Goal: Find specific page/section: Find specific page/section

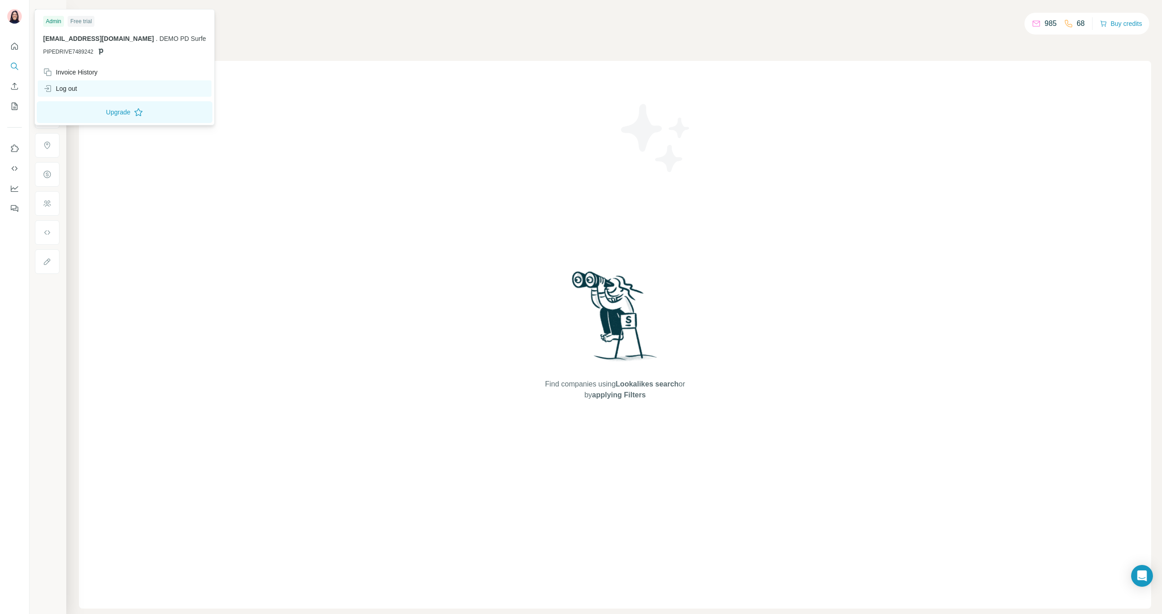
click at [83, 91] on div "Log out" at bounding box center [125, 88] width 174 height 16
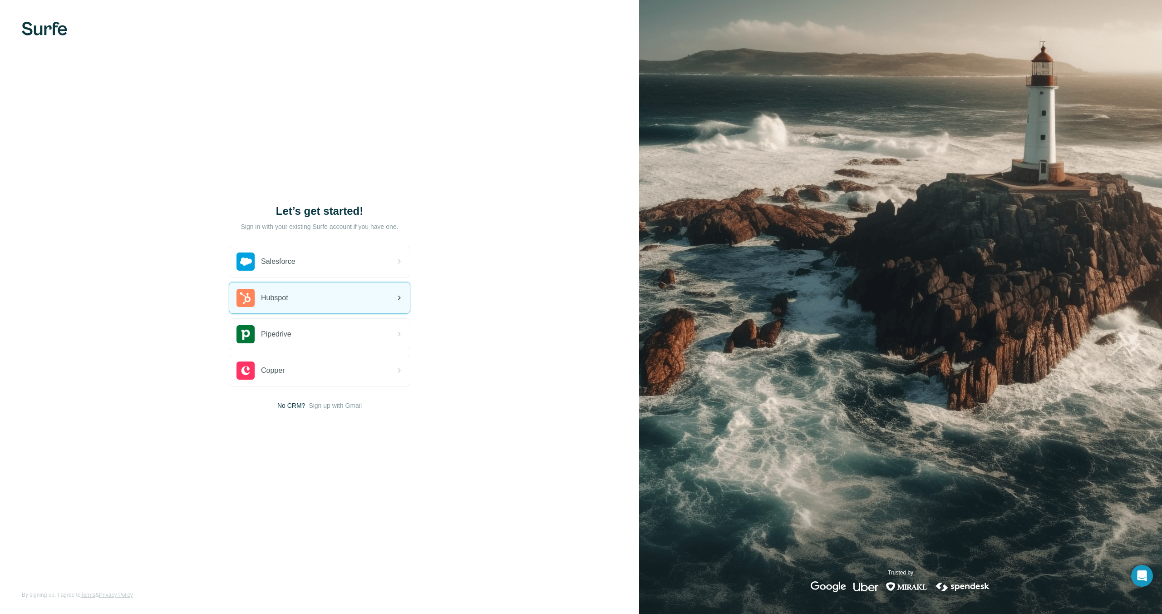
click at [279, 300] on span "Hubspot" at bounding box center [274, 297] width 27 height 11
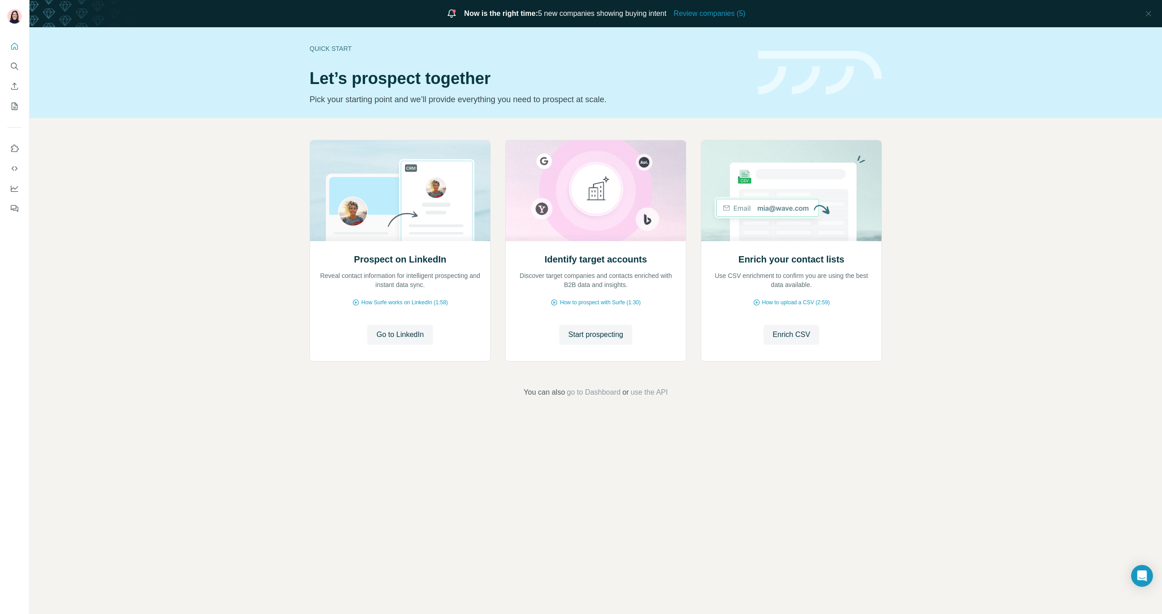
click at [720, 95] on p "Pick your starting point and we’ll provide everything you need to prospect at s…" at bounding box center [528, 99] width 437 height 13
click at [688, 14] on span "Review companies (5)" at bounding box center [709, 13] width 72 height 11
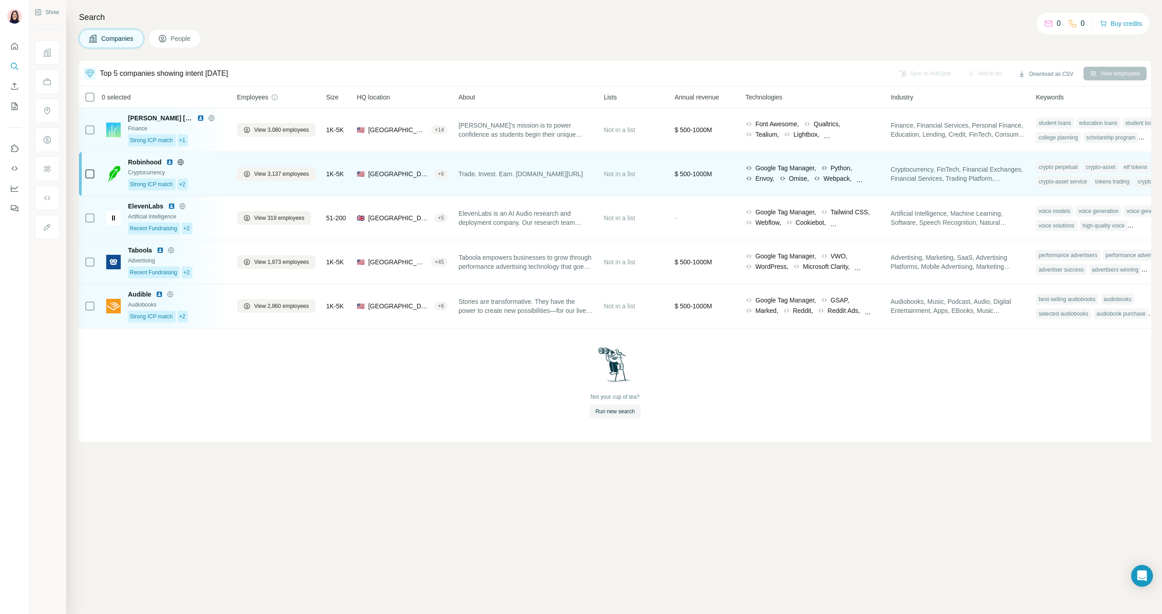
click at [203, 182] on div "Strong ICP match +2" at bounding box center [177, 184] width 98 height 12
